Goal: Task Accomplishment & Management: Use online tool/utility

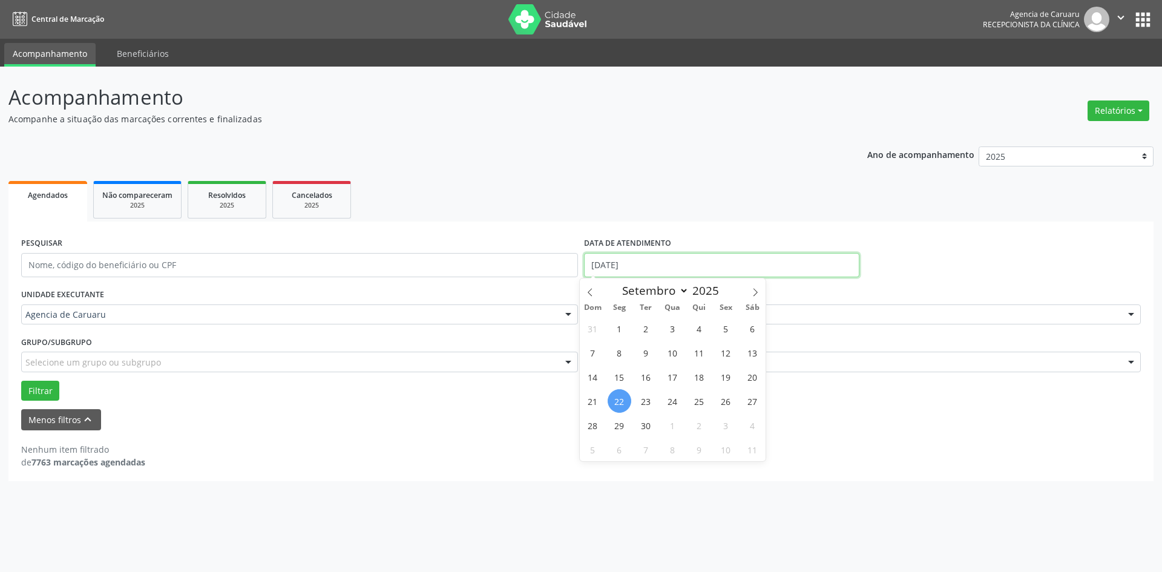
click at [649, 267] on input "[DATE]" at bounding box center [721, 265] width 275 height 24
click at [678, 399] on span "24" at bounding box center [673, 401] width 24 height 24
type input "[DATE]"
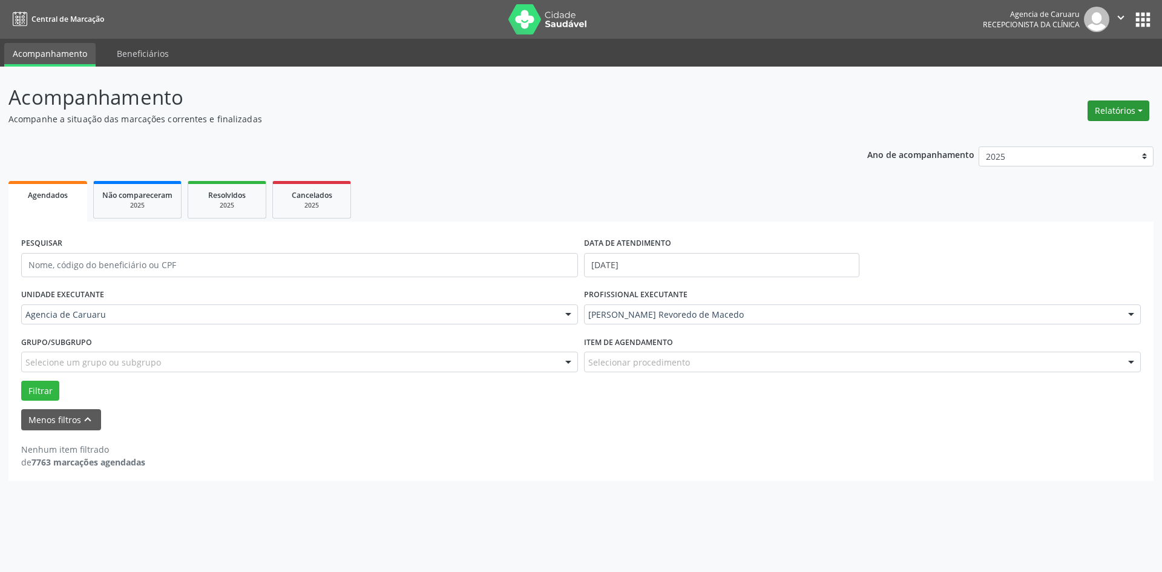
click at [1114, 107] on button "Relatórios" at bounding box center [1119, 110] width 62 height 21
click at [805, 108] on p "Acompanhamento" at bounding box center [408, 97] width 801 height 30
click at [1117, 117] on button "Relatórios" at bounding box center [1119, 110] width 62 height 21
click at [1070, 136] on link "Agendamentos" at bounding box center [1085, 136] width 130 height 17
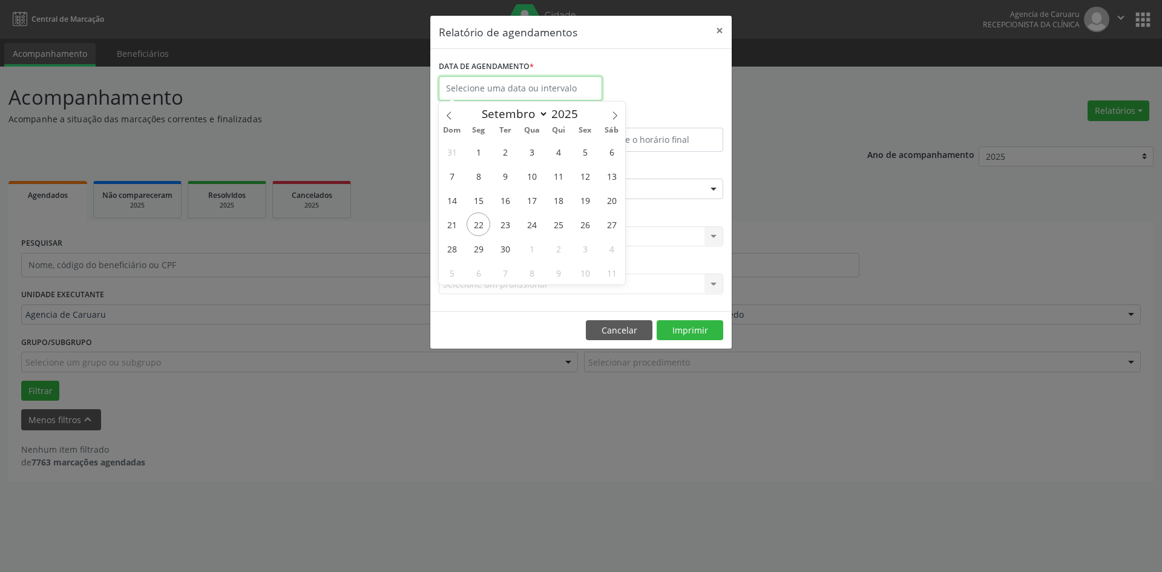
click at [532, 93] on input "text" at bounding box center [520, 88] width 163 height 24
click at [536, 222] on span "24" at bounding box center [532, 224] width 24 height 24
type input "[DATE]"
click at [536, 222] on span "24" at bounding box center [532, 224] width 24 height 24
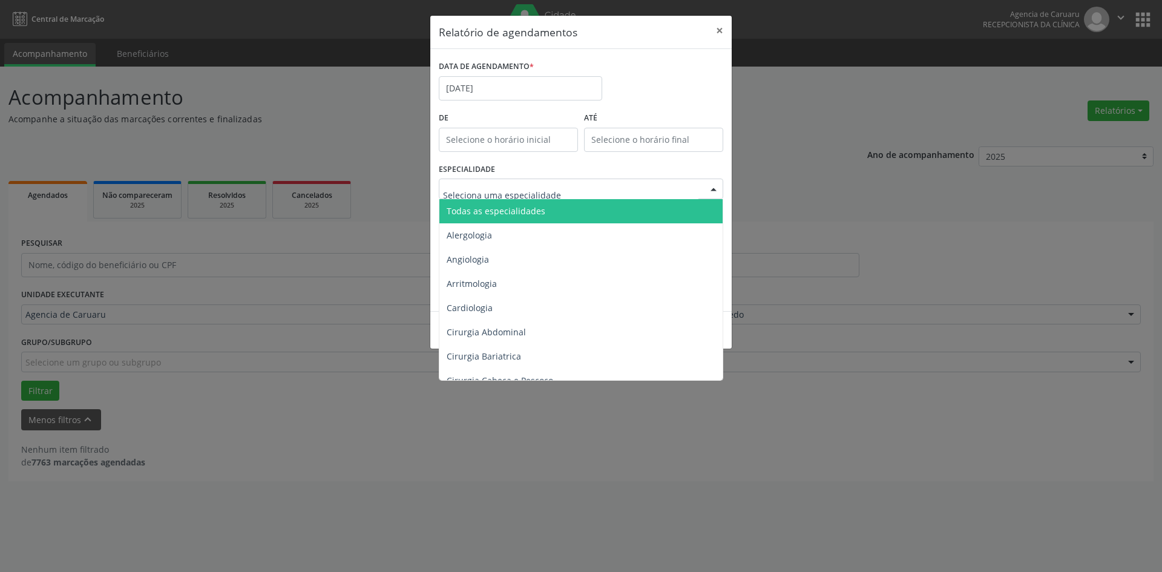
click at [516, 212] on span "Todas as especialidades" at bounding box center [496, 210] width 99 height 11
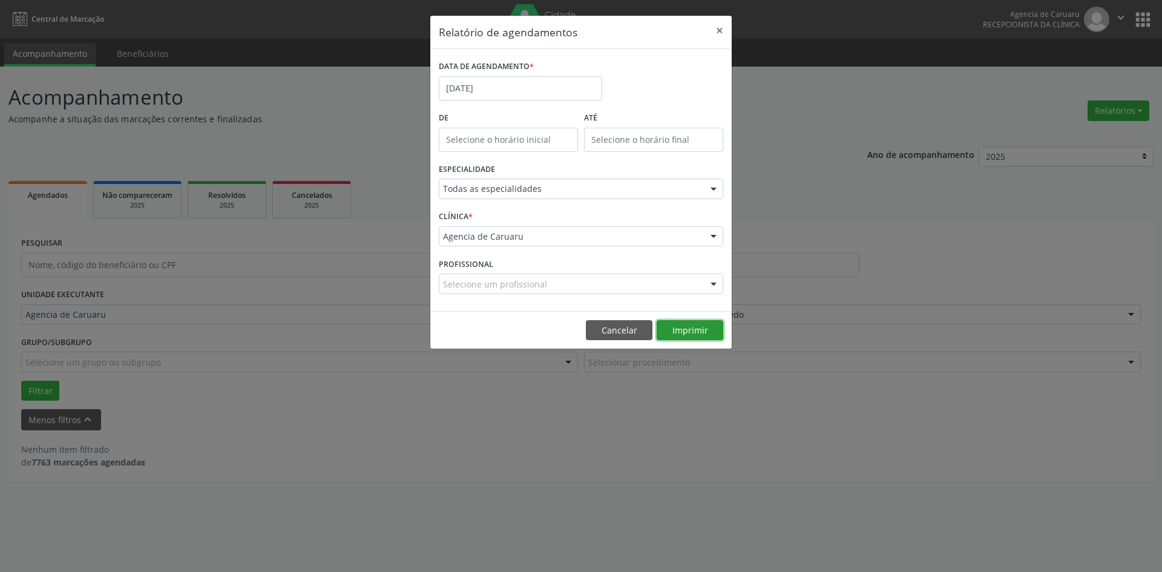
click at [692, 331] on button "Imprimir" at bounding box center [690, 330] width 67 height 21
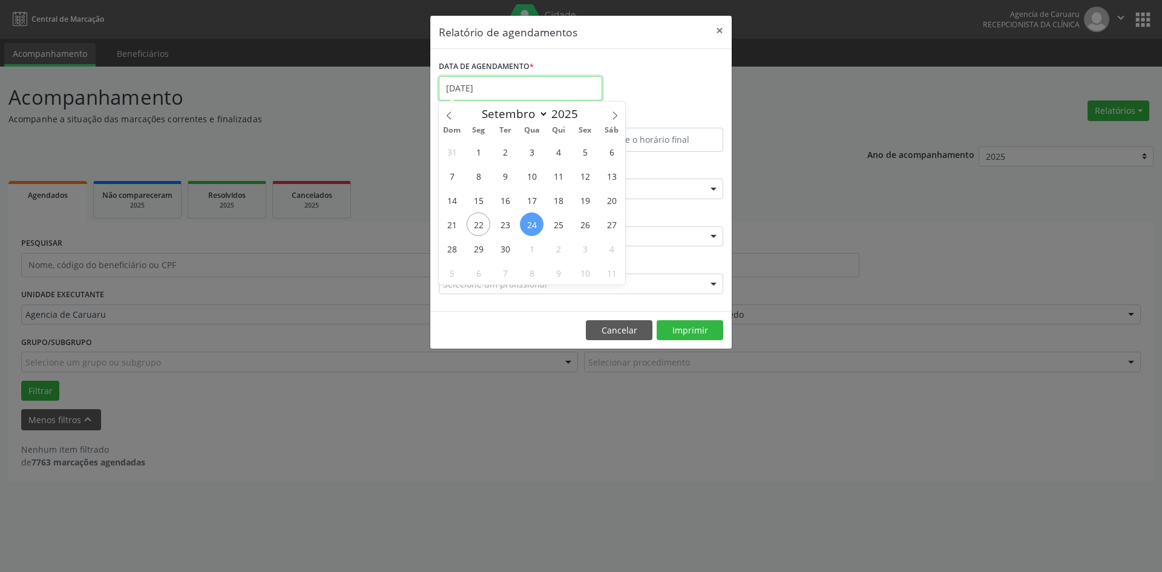
click at [491, 80] on input "[DATE]" at bounding box center [520, 88] width 163 height 24
click at [478, 249] on span "29" at bounding box center [479, 249] width 24 height 24
type input "[DATE]"
click at [478, 249] on span "29" at bounding box center [479, 249] width 24 height 24
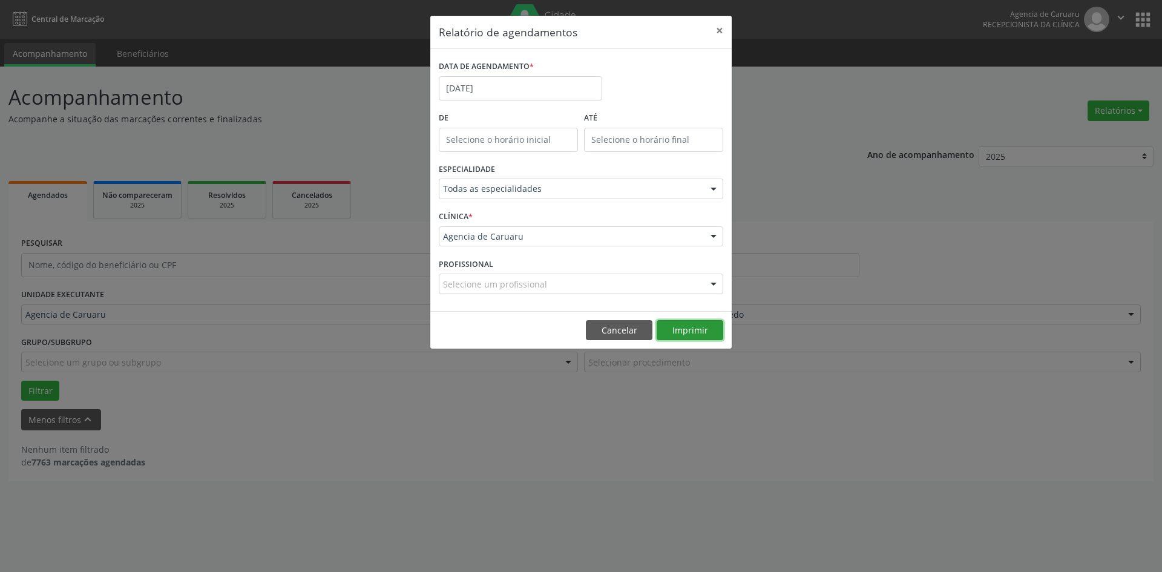
click at [685, 332] on button "Imprimir" at bounding box center [690, 330] width 67 height 21
click at [528, 82] on input "[DATE]" at bounding box center [520, 88] width 163 height 24
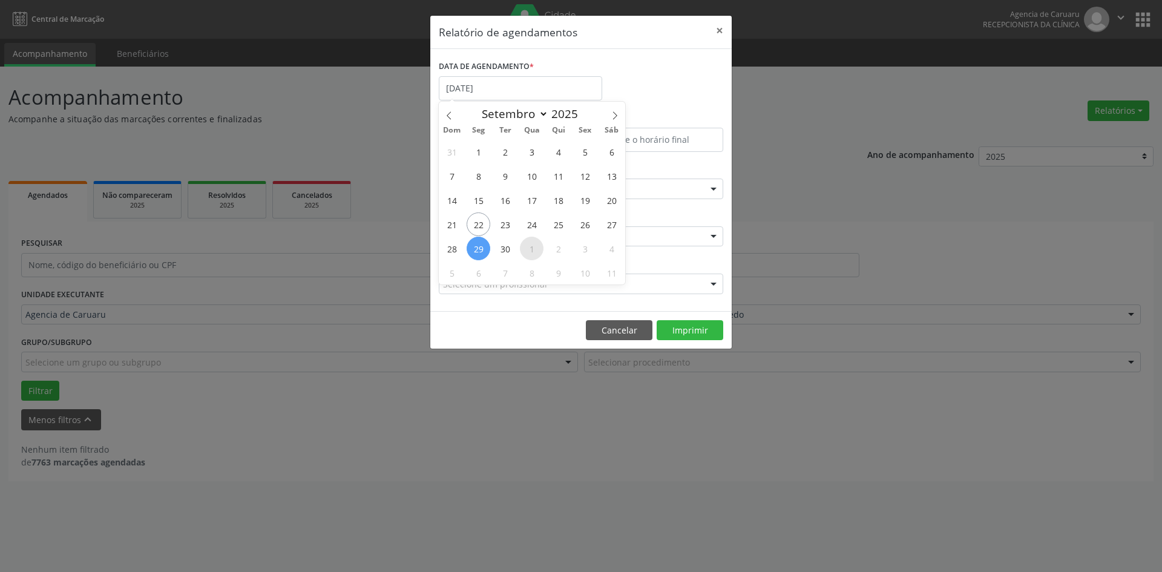
click at [531, 248] on span "1" at bounding box center [532, 249] width 24 height 24
type input "[DATE]"
click at [531, 248] on span "1" at bounding box center [532, 249] width 24 height 24
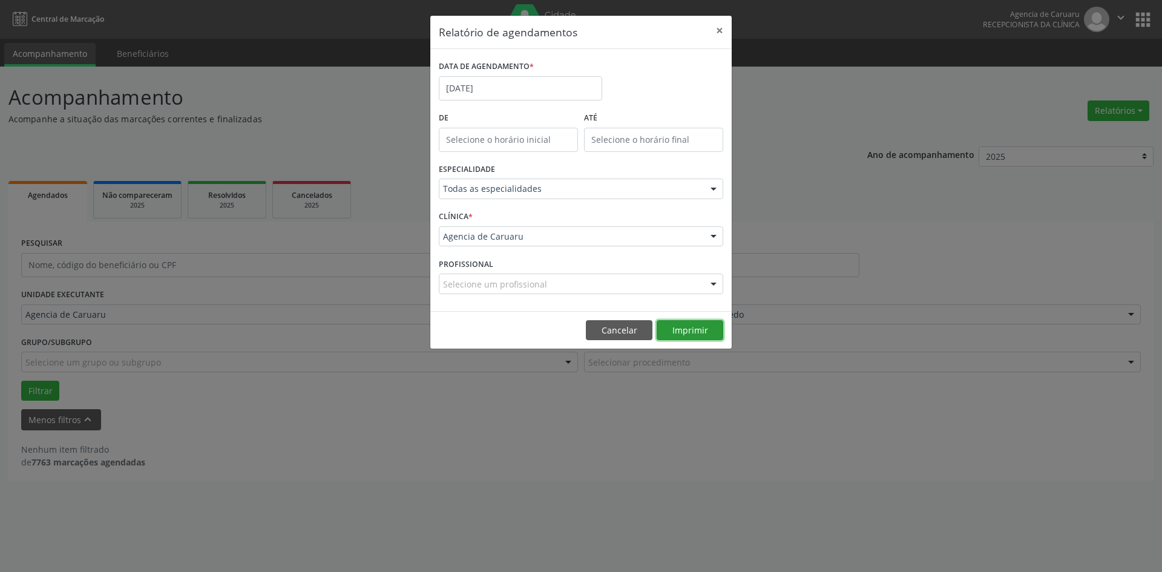
click at [698, 335] on button "Imprimir" at bounding box center [690, 330] width 67 height 21
click at [490, 88] on input "[DATE]" at bounding box center [520, 88] width 163 height 24
drag, startPoint x: 292, startPoint y: 520, endPoint x: 193, endPoint y: 461, distance: 115.6
click at [292, 520] on div "Relatório de agendamentos × DATA DE AGENDAMENTO * [DATE] De ATÉ ESPECIALIDADE T…" at bounding box center [581, 286] width 1162 height 572
click at [626, 328] on button "Cancelar" at bounding box center [619, 330] width 67 height 21
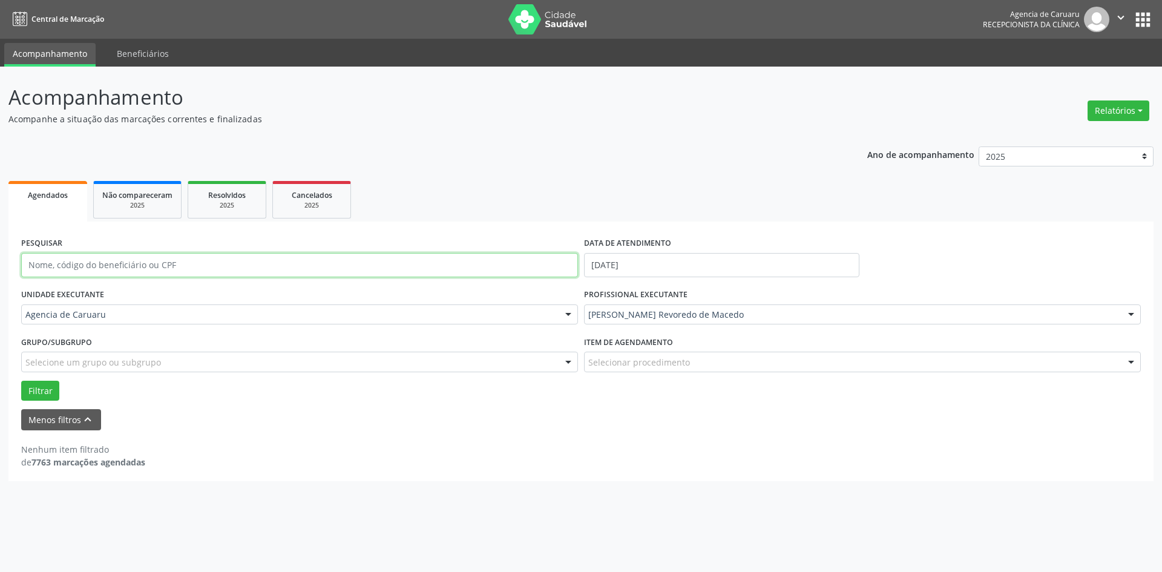
click at [100, 266] on input "text" at bounding box center [299, 265] width 557 height 24
type input "[PERSON_NAME]"
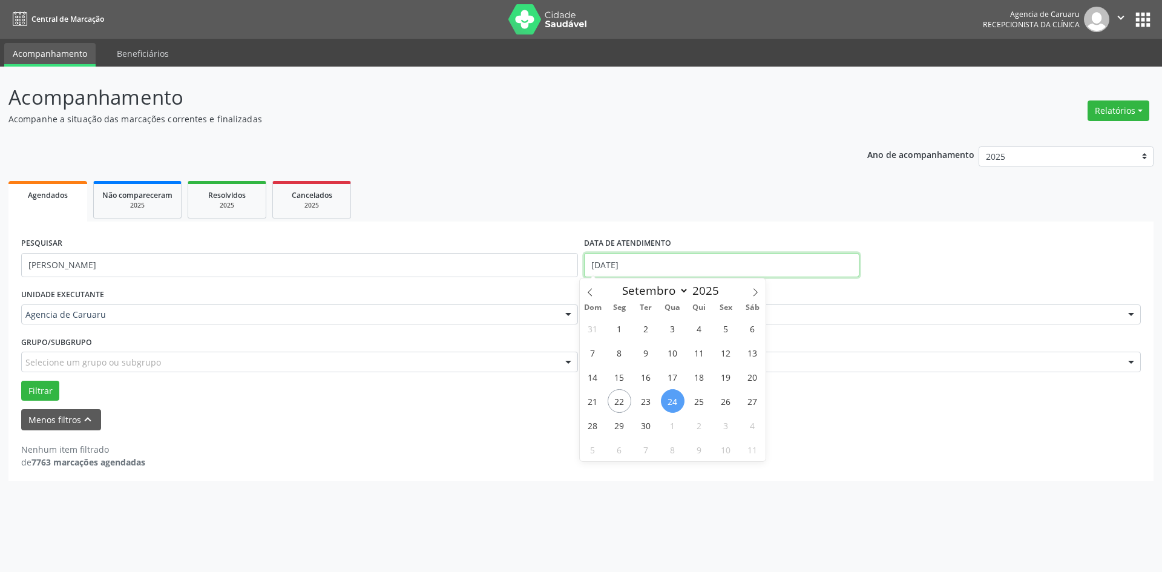
click at [651, 266] on input "[DATE]" at bounding box center [721, 265] width 275 height 24
click at [41, 389] on button "Filtrar" at bounding box center [40, 391] width 38 height 21
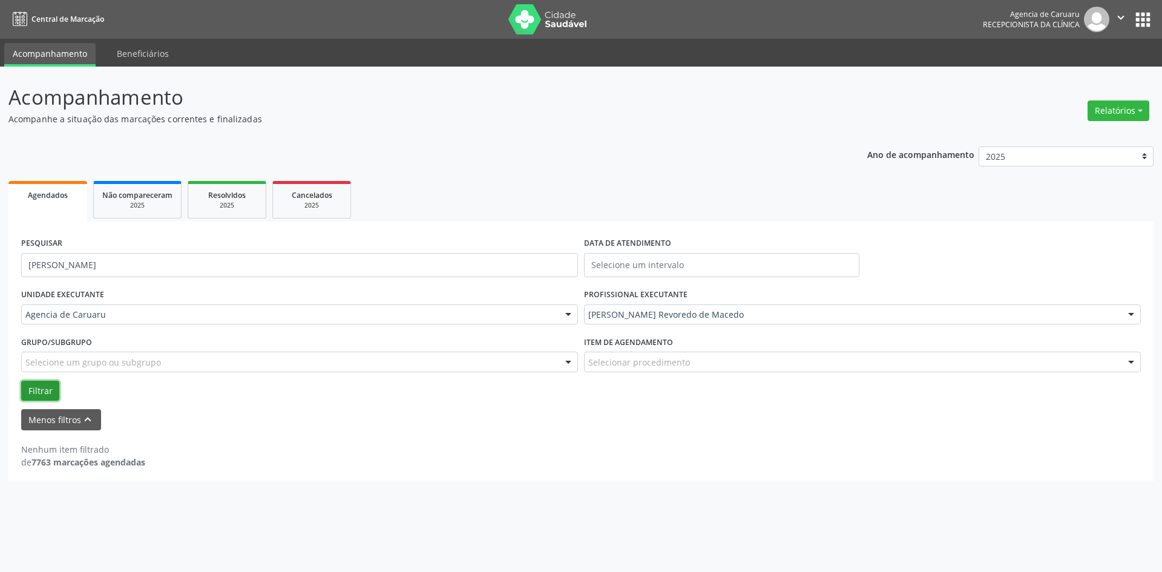
click at [35, 395] on button "Filtrar" at bounding box center [40, 391] width 38 height 21
click at [166, 264] on input "[PERSON_NAME]" at bounding box center [299, 265] width 557 height 24
type input "A"
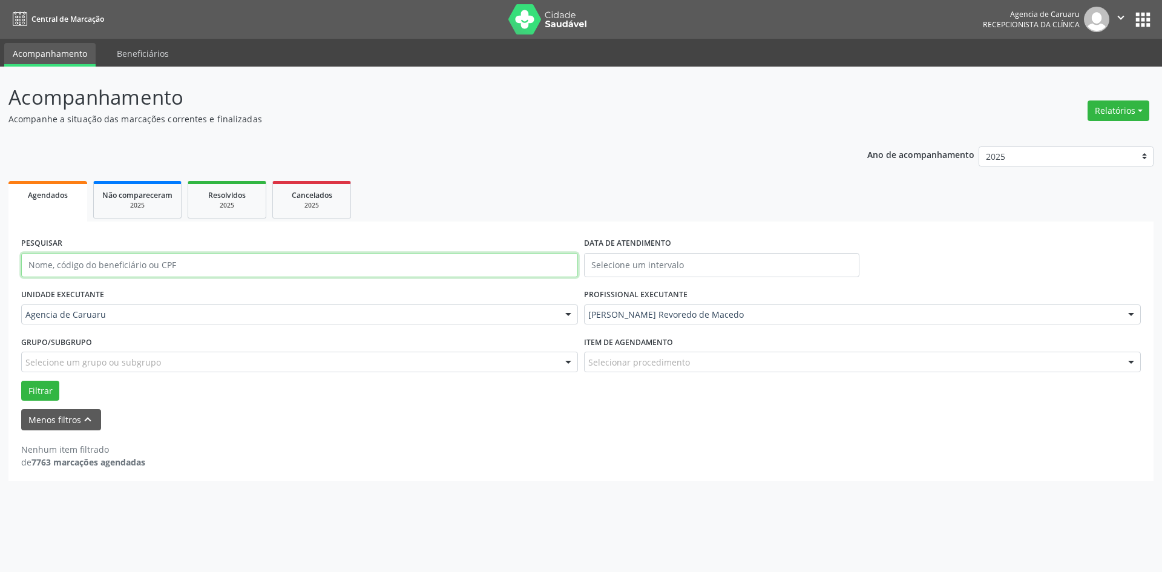
paste input "[PERSON_NAME]"
type input "[PERSON_NAME]"
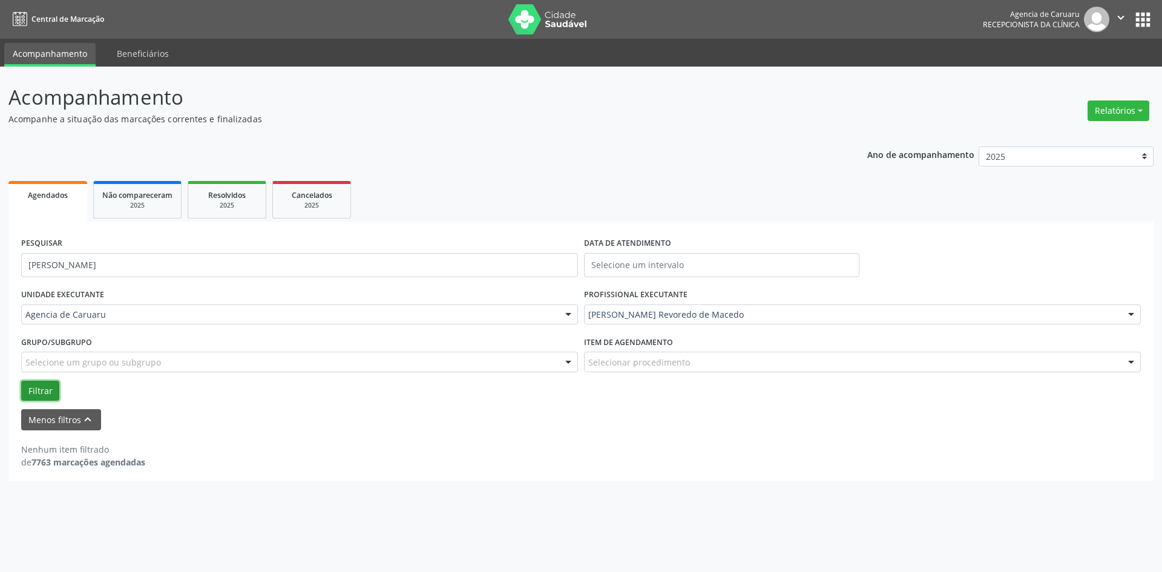
click at [45, 390] on button "Filtrar" at bounding box center [40, 391] width 38 height 21
click at [50, 382] on button "Filtrar" at bounding box center [40, 391] width 38 height 21
click at [1106, 110] on button "Relatórios" at bounding box center [1119, 110] width 62 height 21
click at [1085, 141] on link "Agendamentos" at bounding box center [1085, 136] width 130 height 17
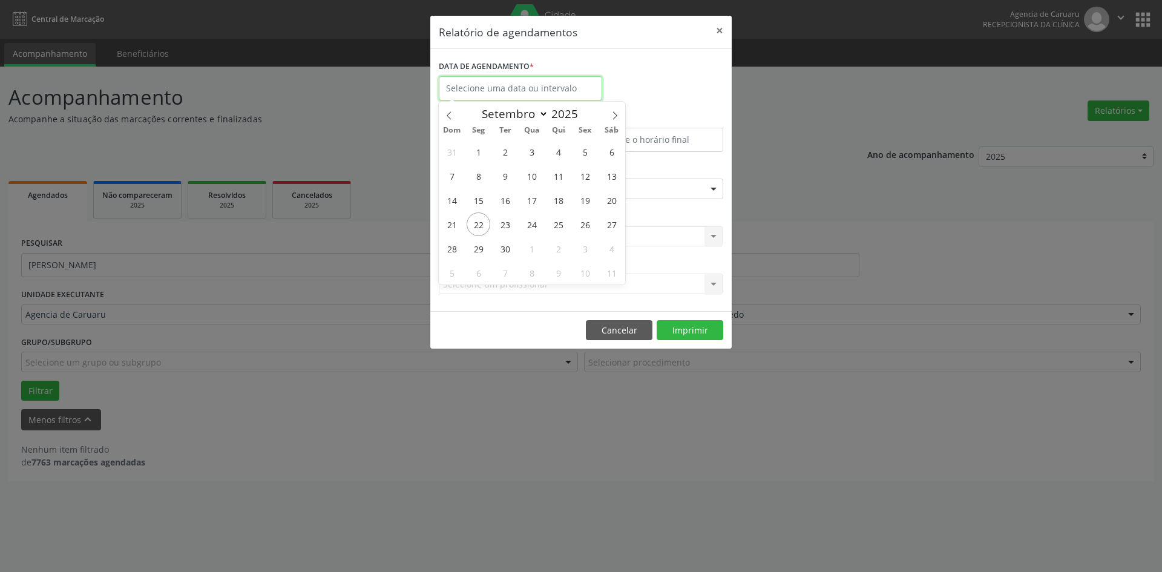
click at [499, 91] on input "text" at bounding box center [520, 88] width 163 height 24
click at [478, 249] on span "29" at bounding box center [479, 249] width 24 height 24
type input "[DATE]"
click at [478, 249] on span "29" at bounding box center [479, 249] width 24 height 24
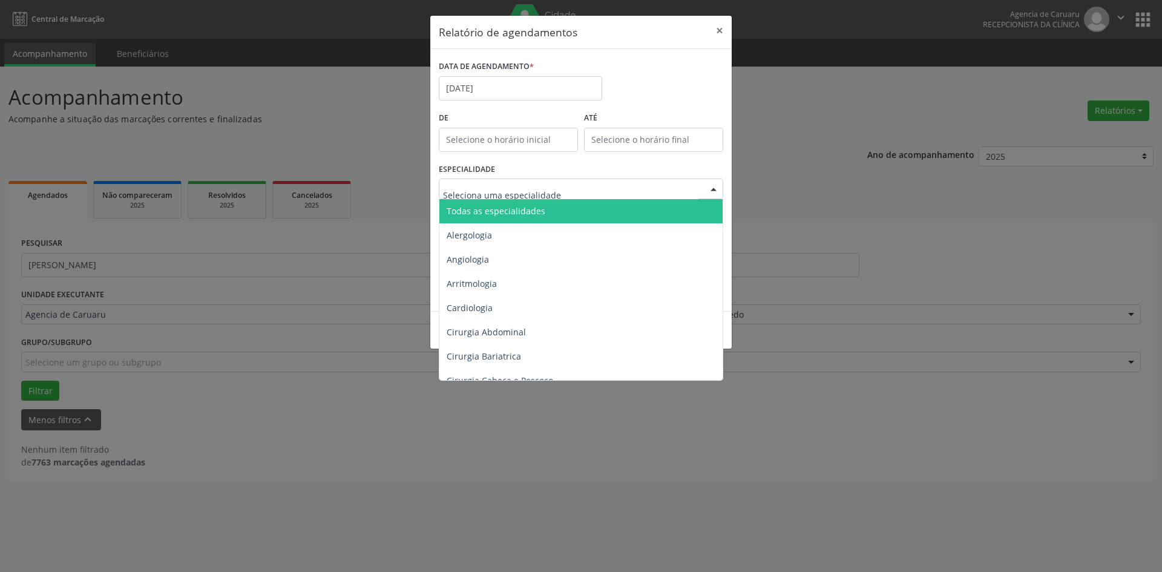
click at [477, 208] on span "Todas as especialidades" at bounding box center [496, 210] width 99 height 11
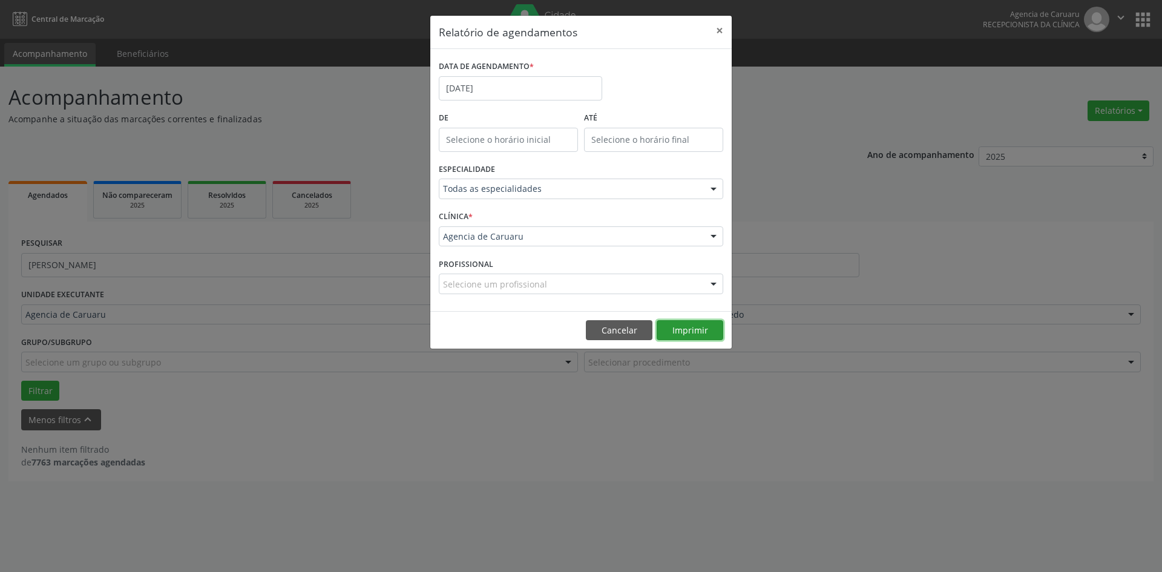
click at [684, 329] on button "Imprimir" at bounding box center [690, 330] width 67 height 21
click at [499, 91] on input "[DATE]" at bounding box center [520, 88] width 163 height 24
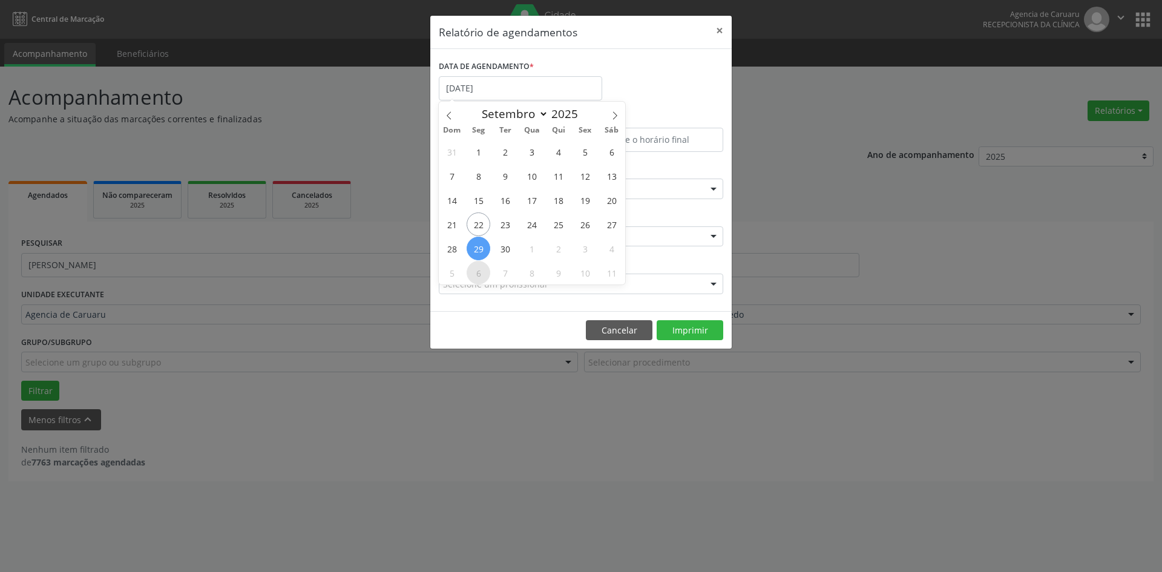
click at [474, 276] on span "6" at bounding box center [479, 273] width 24 height 24
type input "[DATE]"
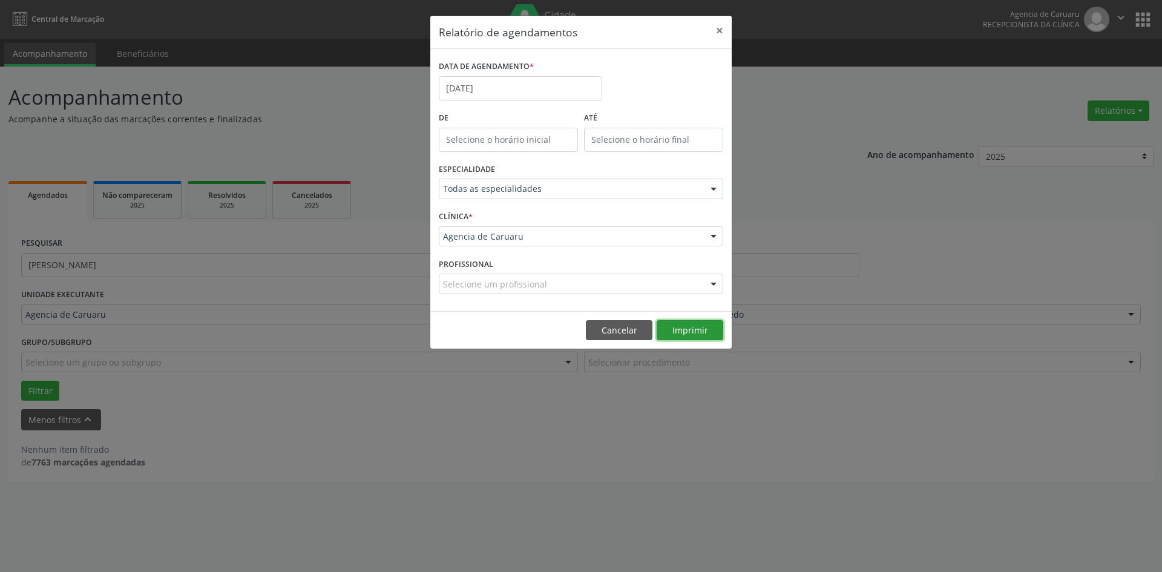
click at [689, 330] on button "Imprimir" at bounding box center [690, 330] width 67 height 21
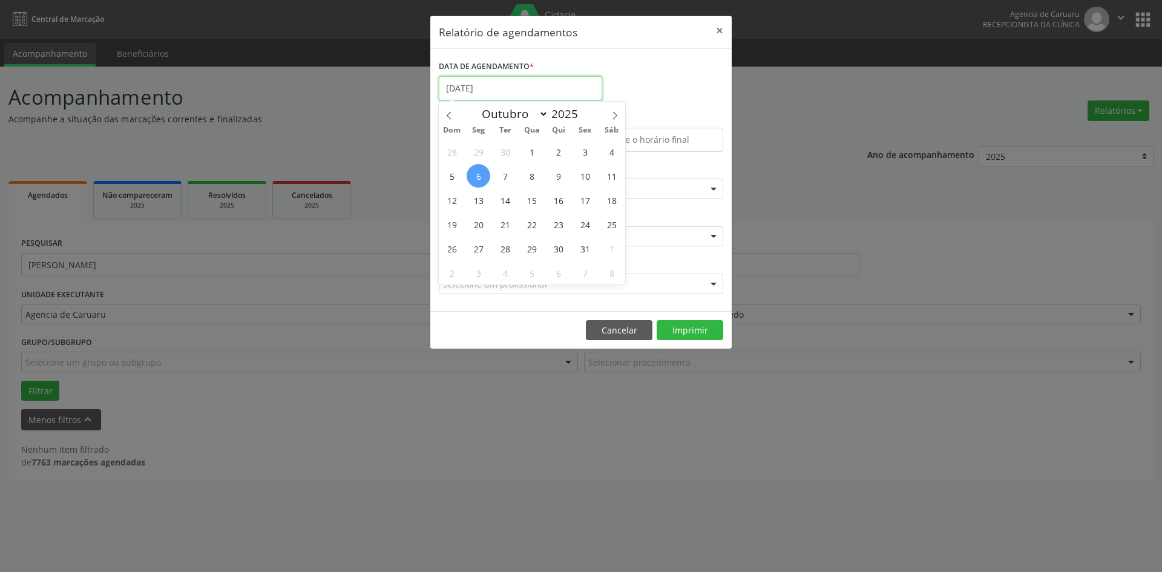
click at [467, 84] on input "[DATE]" at bounding box center [520, 88] width 163 height 24
click at [477, 250] on span "27" at bounding box center [479, 249] width 24 height 24
type input "[DATE]"
click at [477, 249] on span "27" at bounding box center [479, 249] width 24 height 24
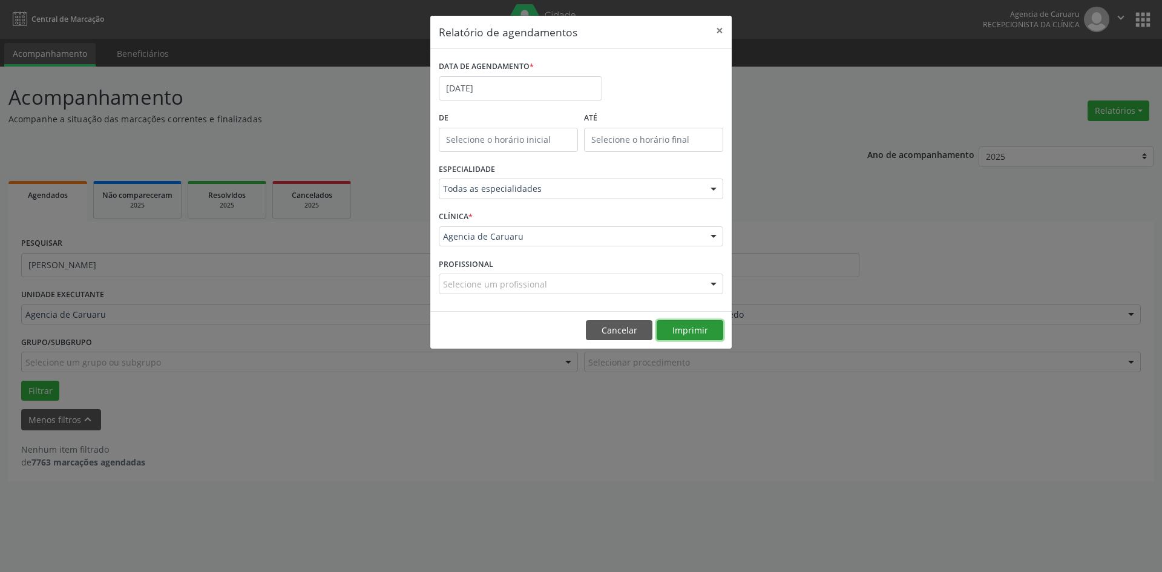
click at [700, 333] on button "Imprimir" at bounding box center [690, 330] width 67 height 21
click at [721, 28] on button "×" at bounding box center [719, 31] width 24 height 30
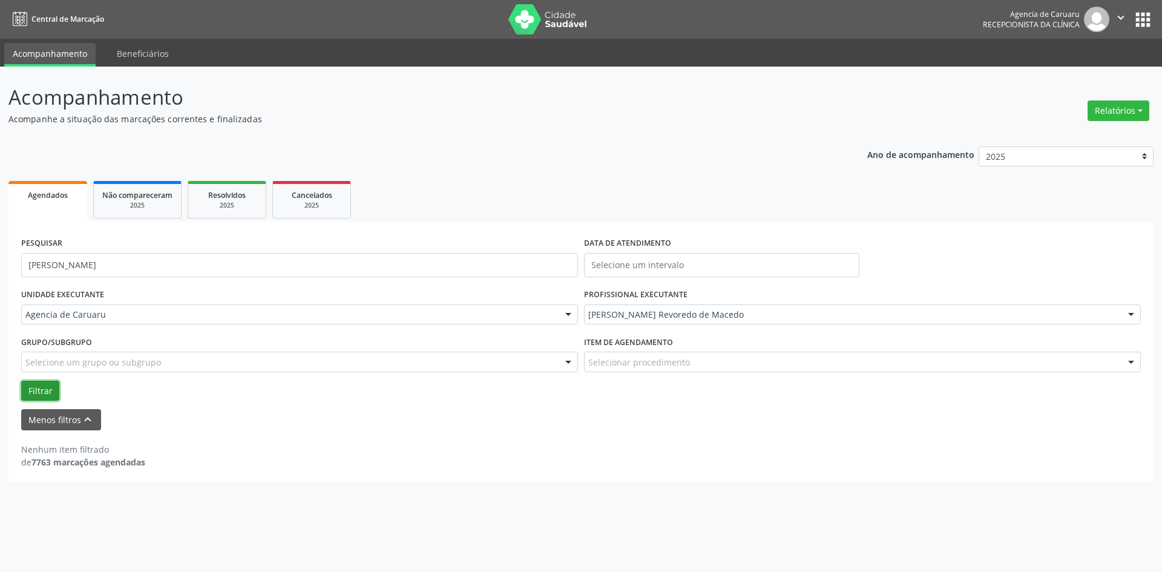
click at [37, 395] on button "Filtrar" at bounding box center [40, 391] width 38 height 21
click at [1123, 108] on button "Relatórios" at bounding box center [1119, 110] width 62 height 21
click at [1060, 137] on link "Agendamentos" at bounding box center [1085, 136] width 130 height 17
select select "8"
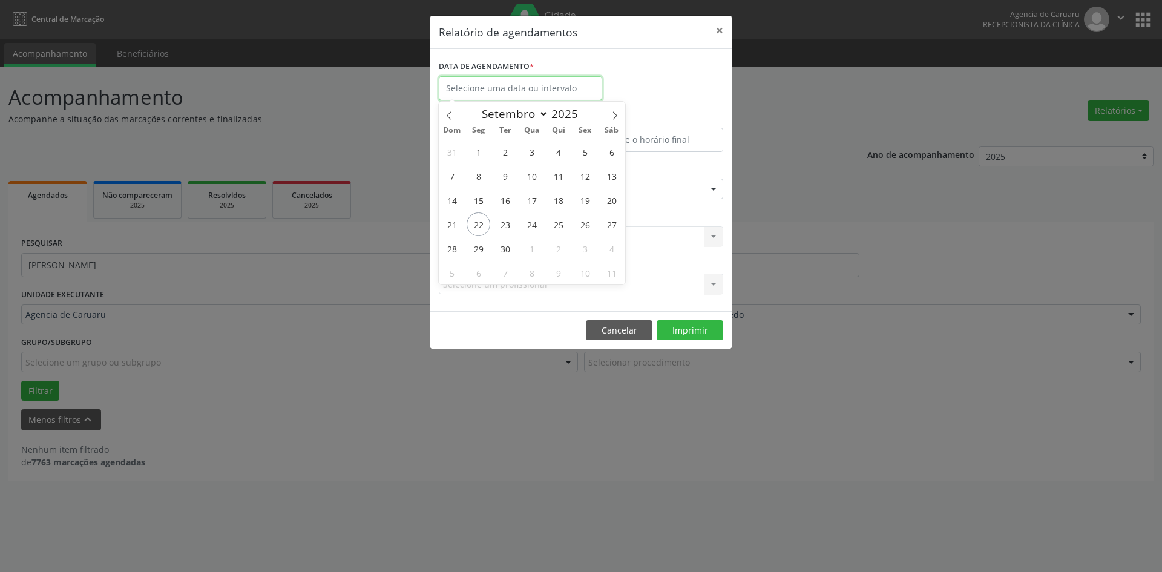
click at [473, 90] on input "text" at bounding box center [520, 88] width 163 height 24
click at [480, 273] on span "6" at bounding box center [479, 273] width 24 height 24
type input "[DATE]"
click at [479, 269] on span "6" at bounding box center [479, 273] width 24 height 24
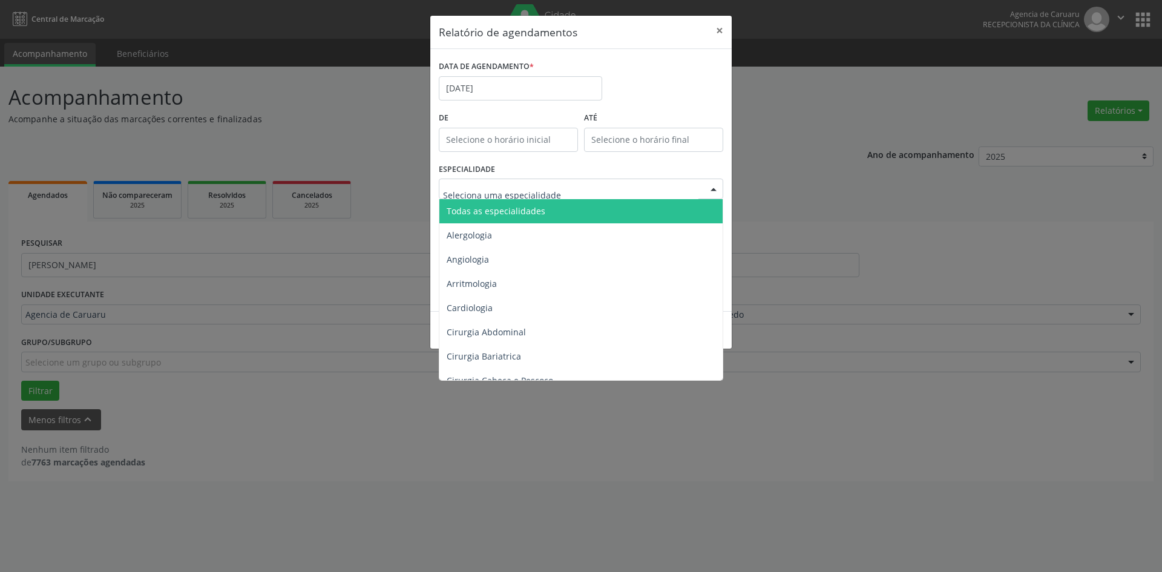
click at [501, 207] on span "Todas as especialidades" at bounding box center [496, 210] width 99 height 11
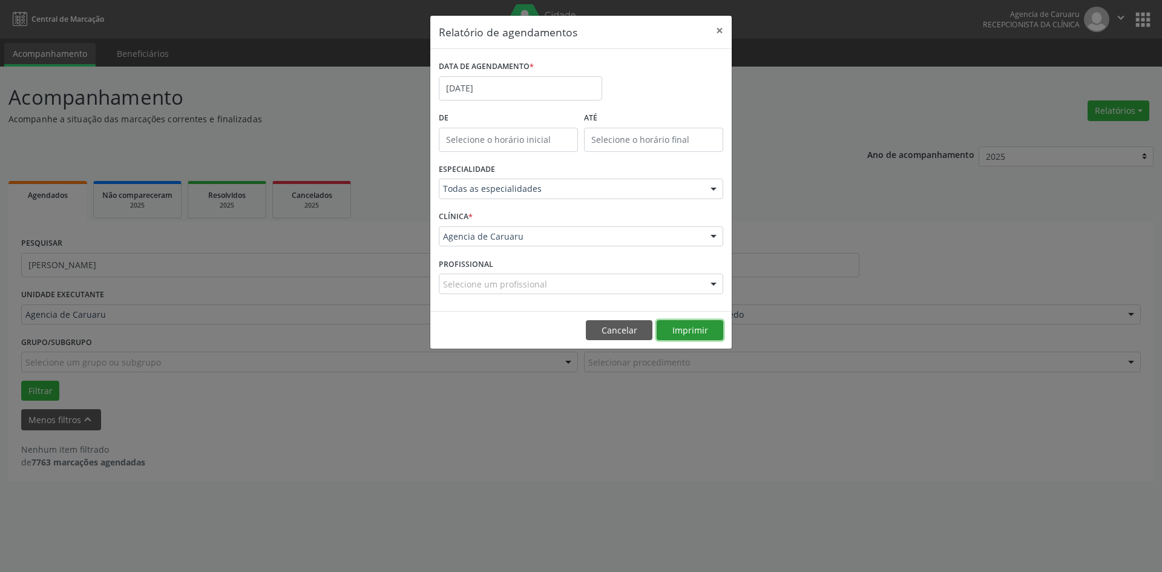
click at [698, 324] on button "Imprimir" at bounding box center [690, 330] width 67 height 21
